Goal: Book appointment/travel/reservation

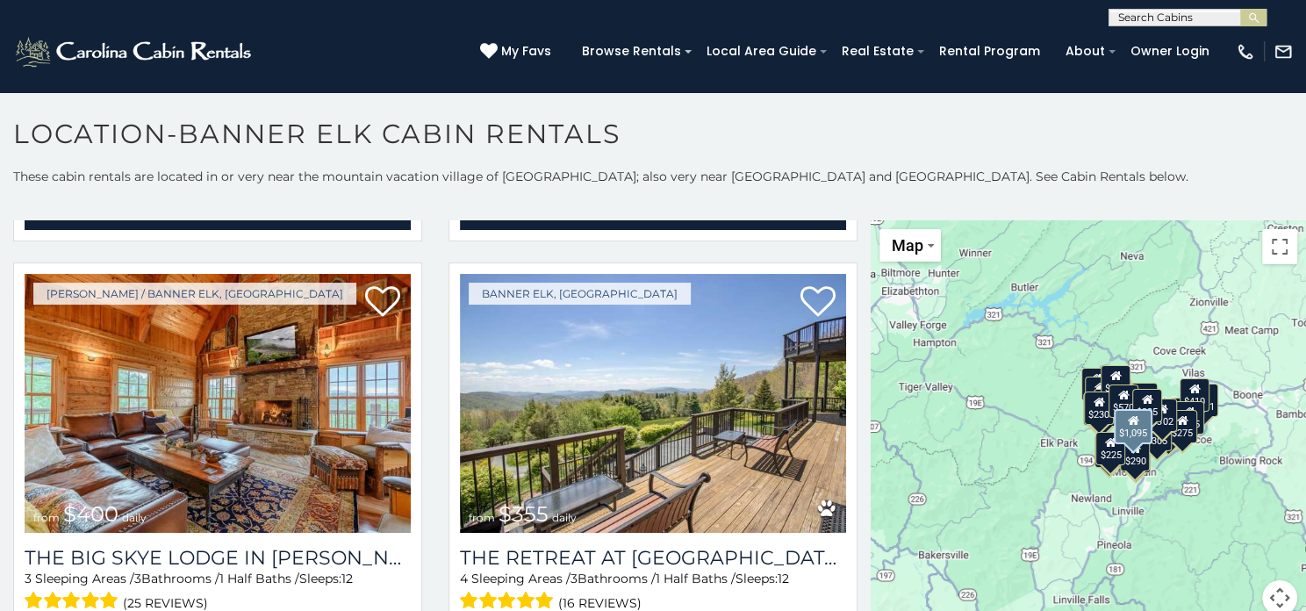
scroll to position [877, 0]
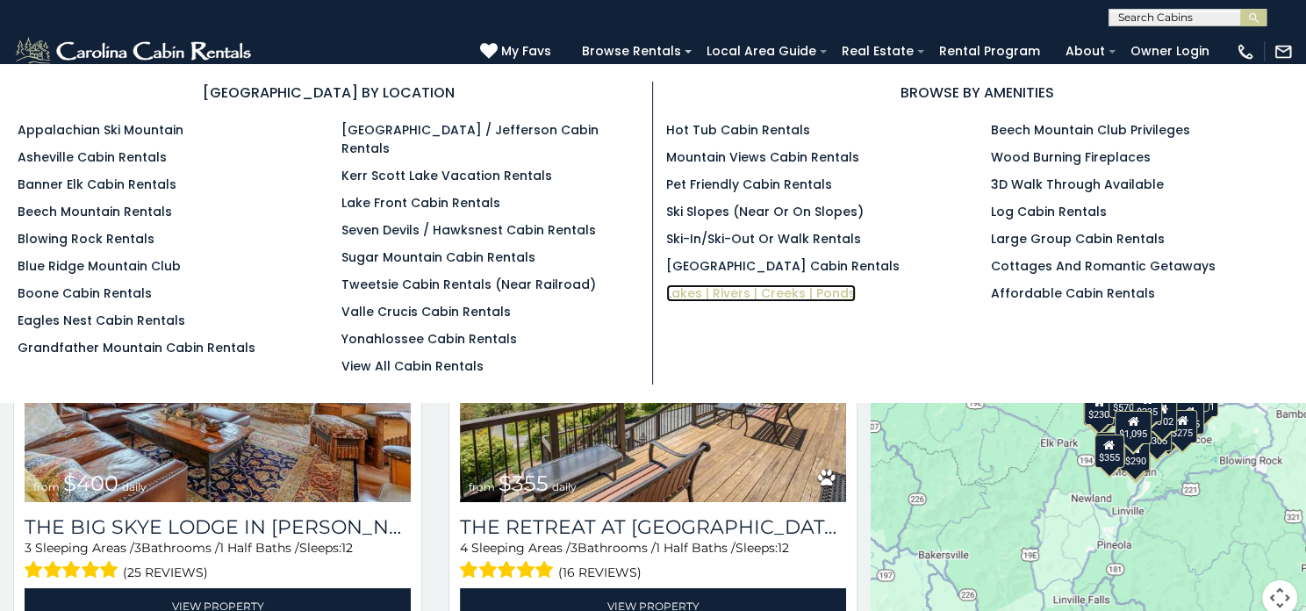
click at [752, 290] on link "Lakes | Rivers | Creeks | Ponds" at bounding box center [761, 293] width 190 height 18
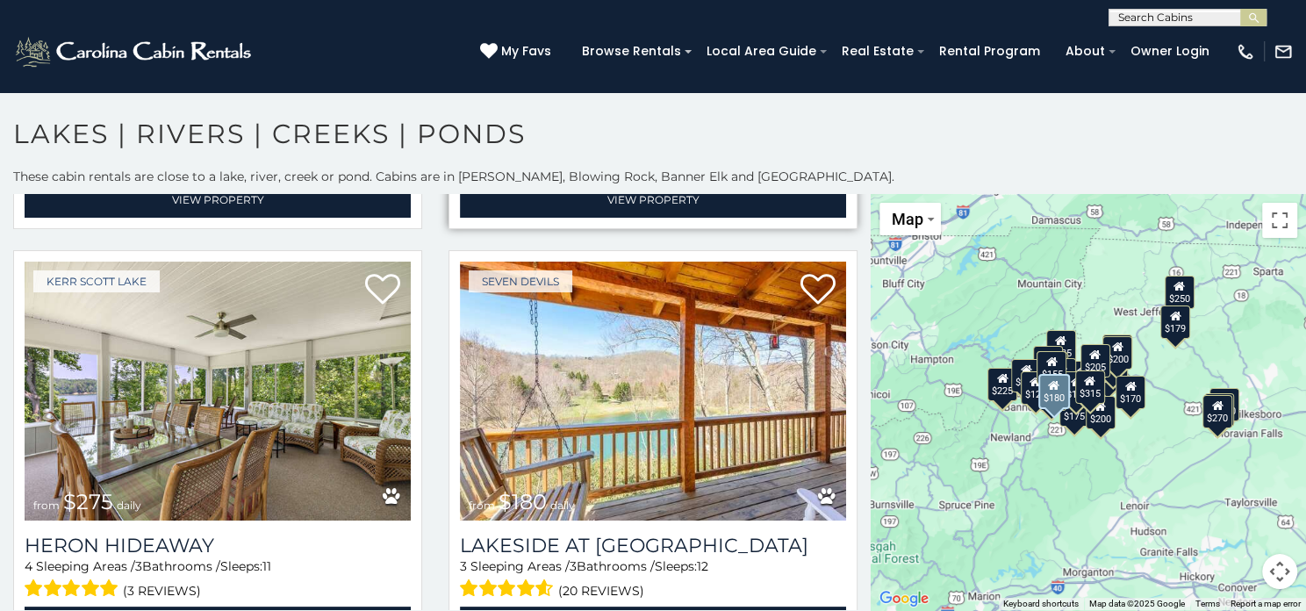
scroll to position [439, 0]
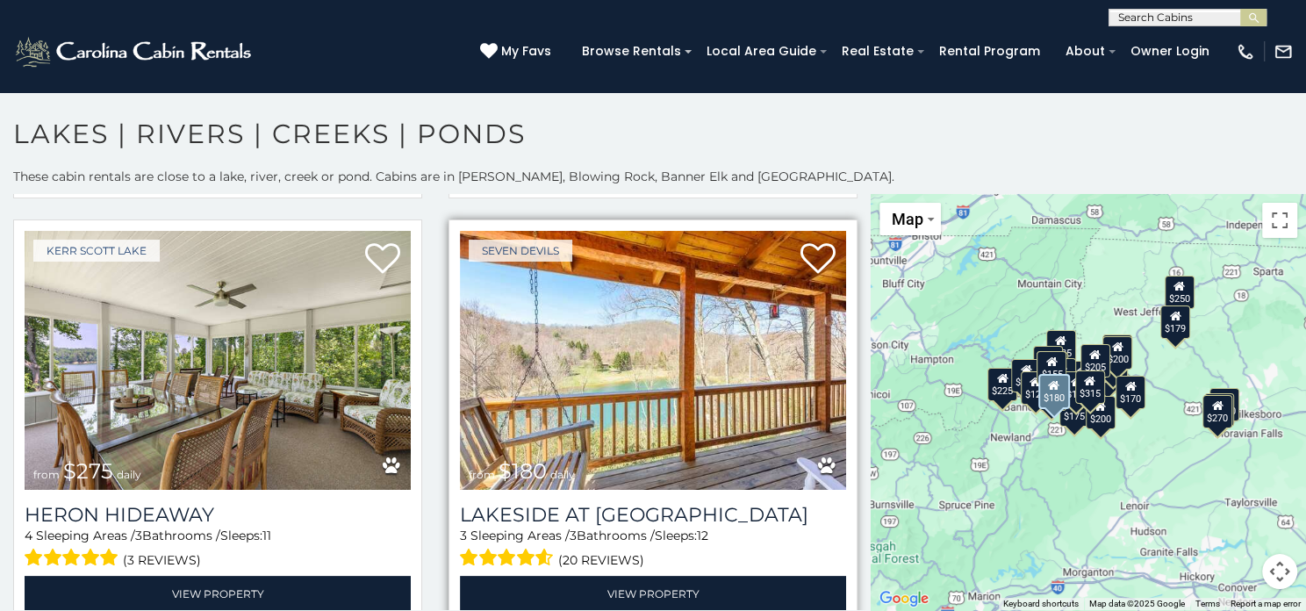
click at [667, 356] on img at bounding box center [653, 360] width 386 height 259
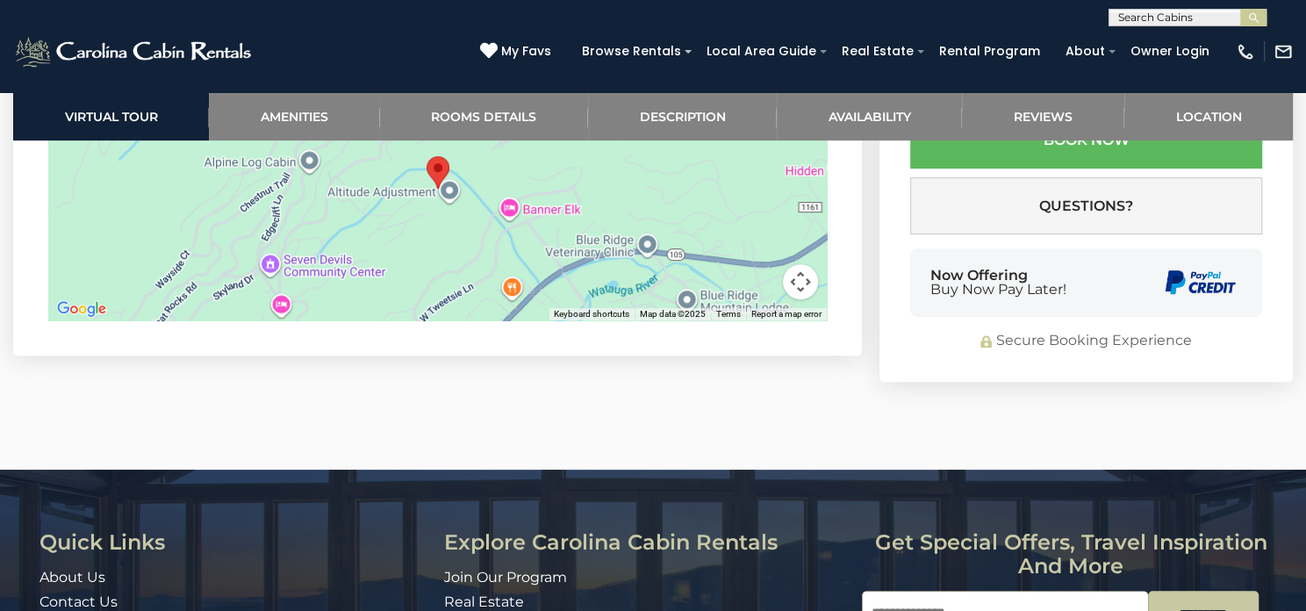
scroll to position [5440, 0]
